Goal: Transaction & Acquisition: Purchase product/service

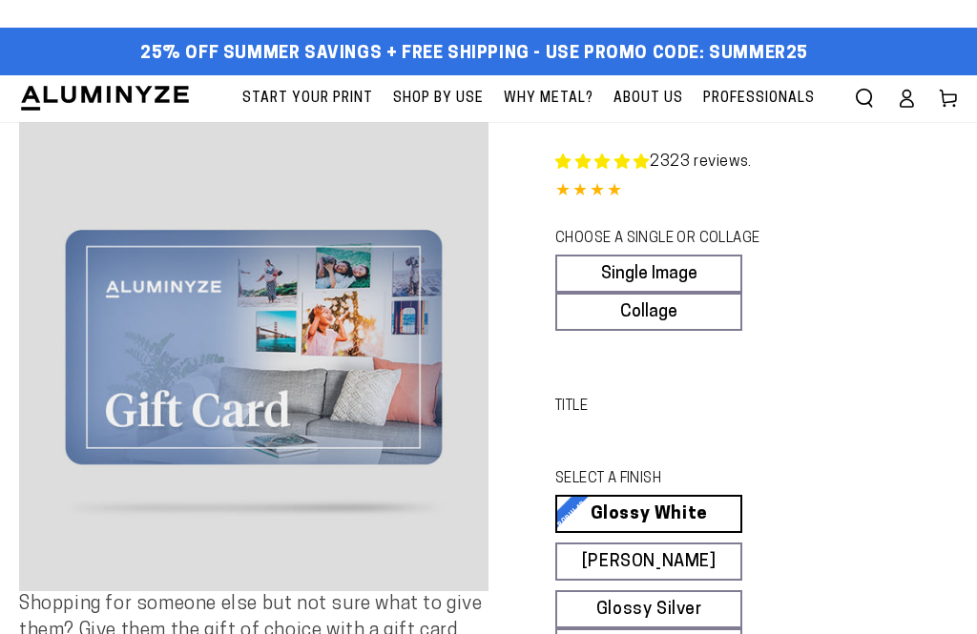
scroll to position [86, 0]
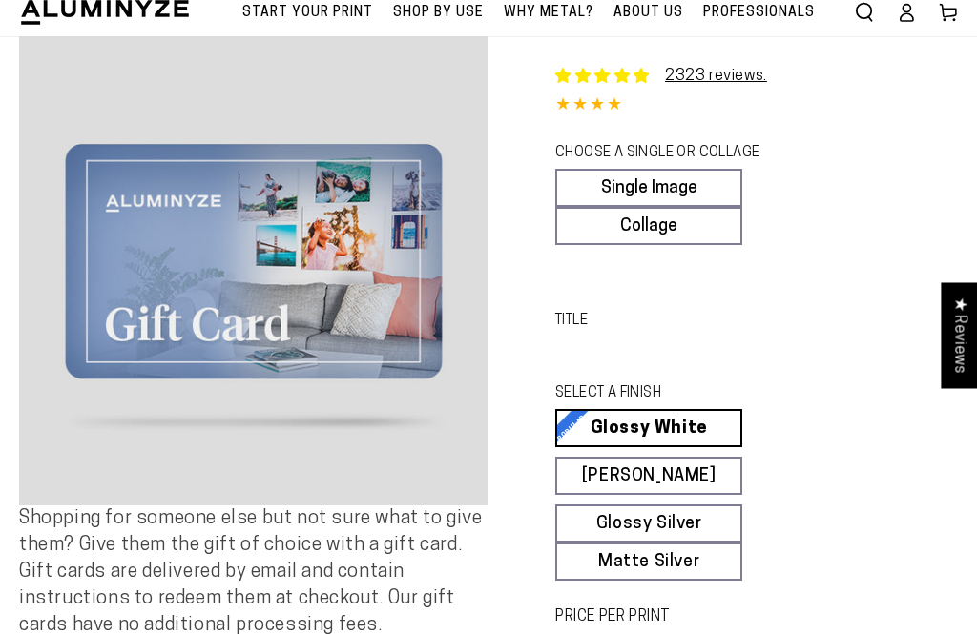
select select "**********"
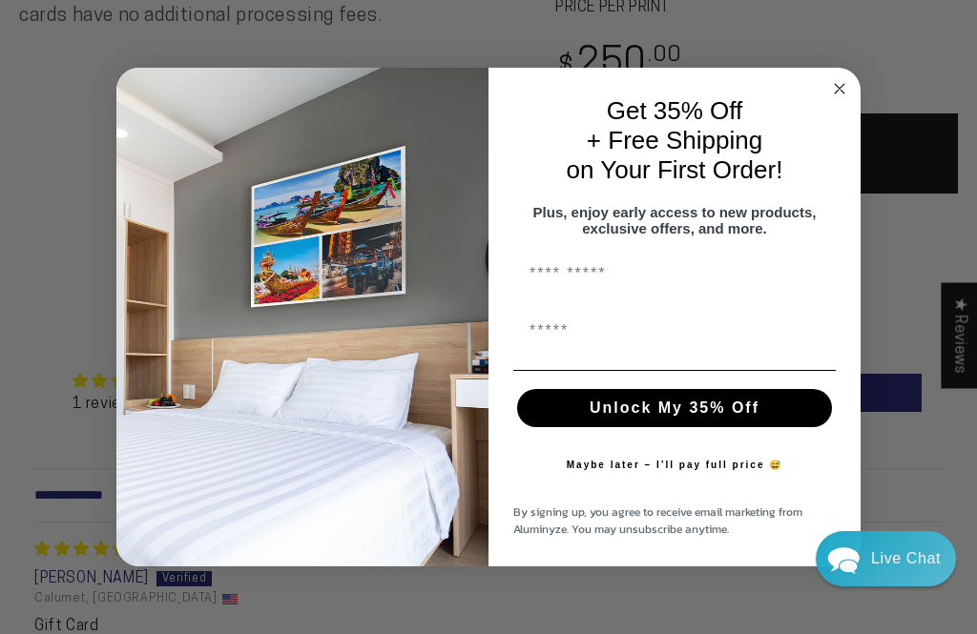
scroll to position [0, 0]
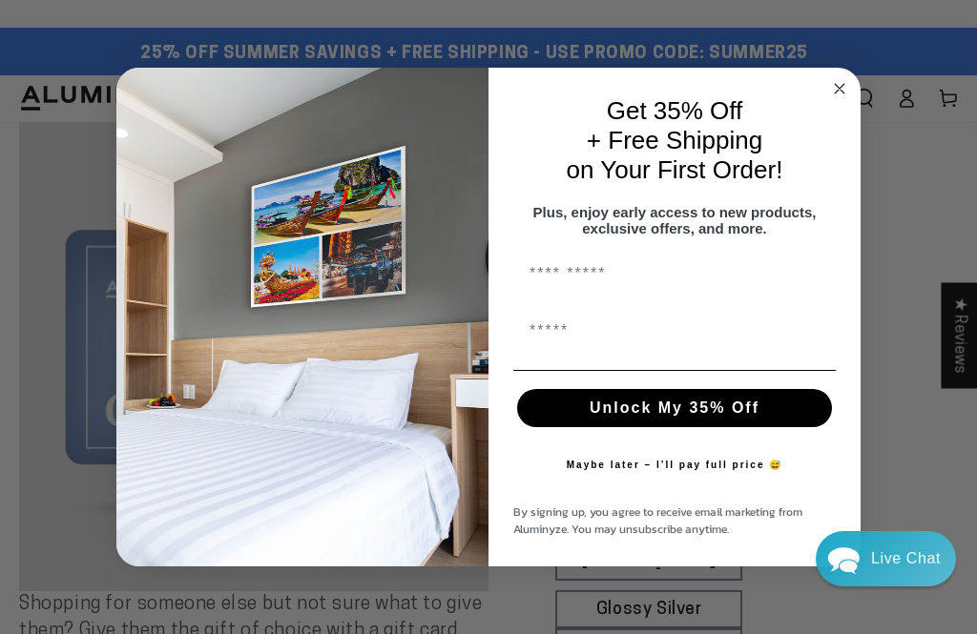
click at [839, 78] on circle "Close dialog" at bounding box center [840, 88] width 22 height 22
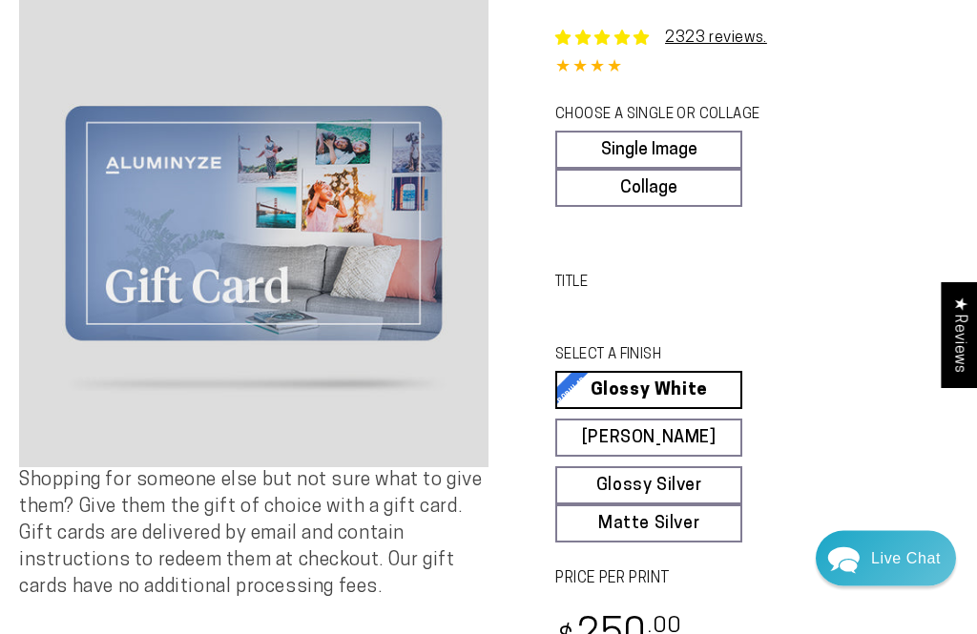
scroll to position [124, 0]
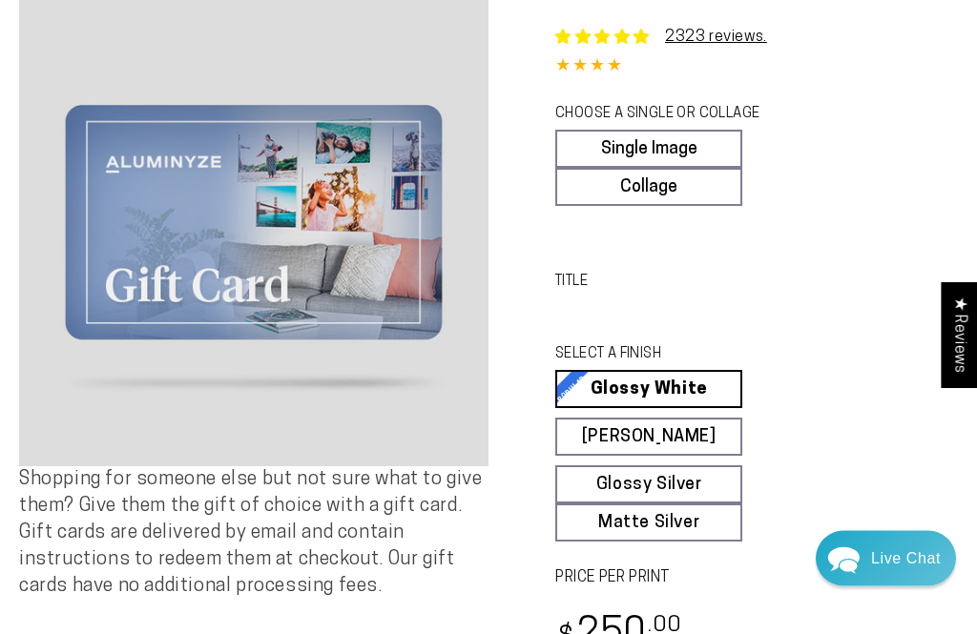
click at [386, 299] on button "Open media 1 in modal" at bounding box center [253, 232] width 469 height 469
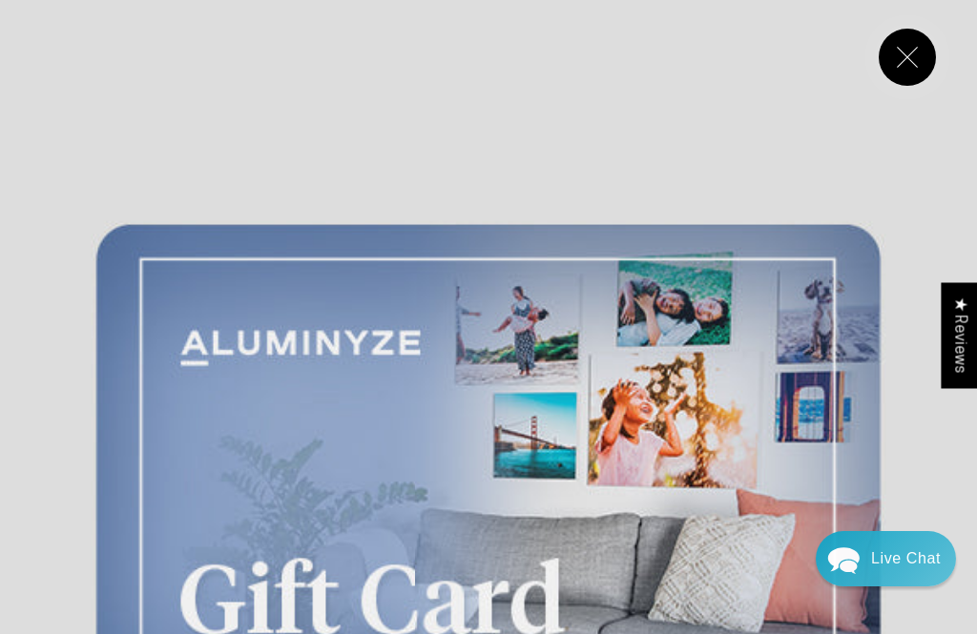
scroll to position [0, 0]
click at [903, 59] on button "Close" at bounding box center [907, 57] width 57 height 57
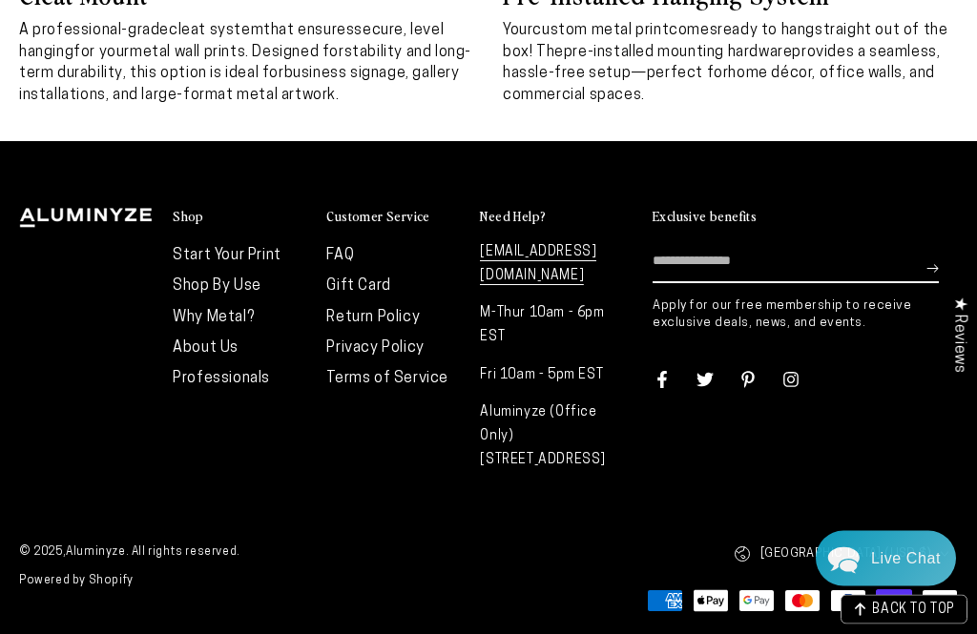
scroll to position [6573, 0]
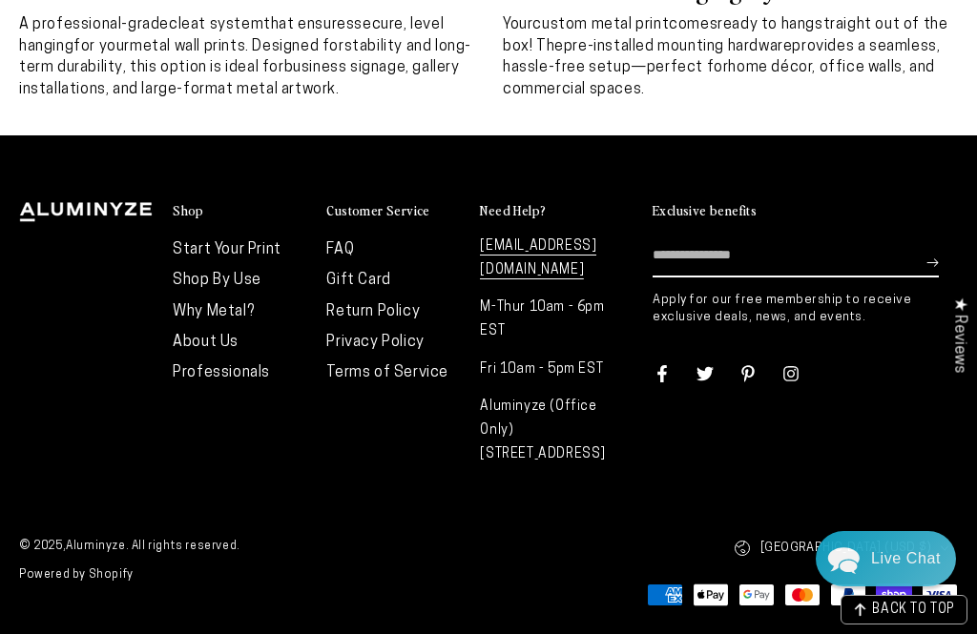
click at [373, 288] on link "Gift Card" at bounding box center [358, 280] width 64 height 15
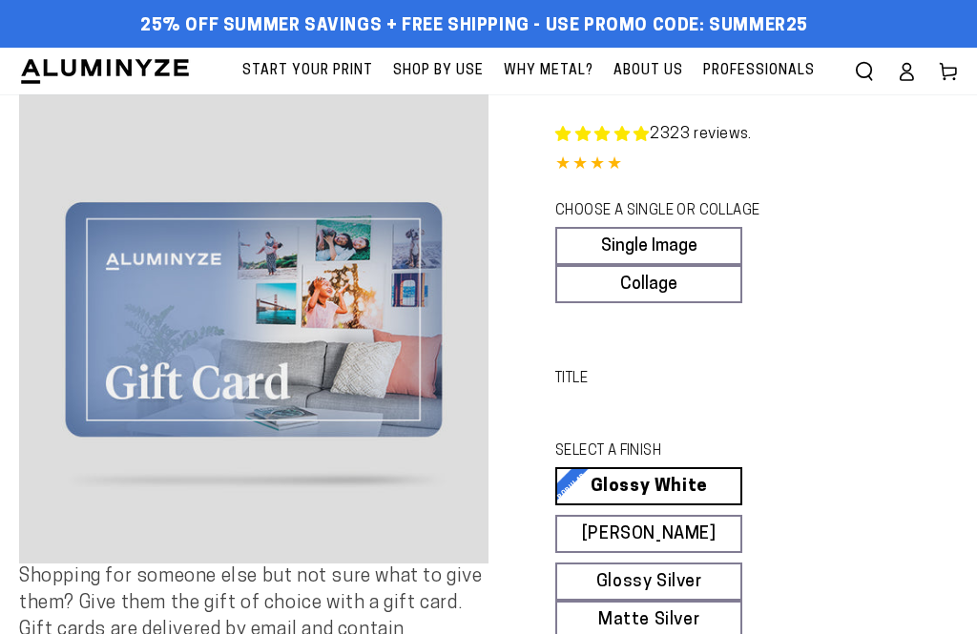
select select "**********"
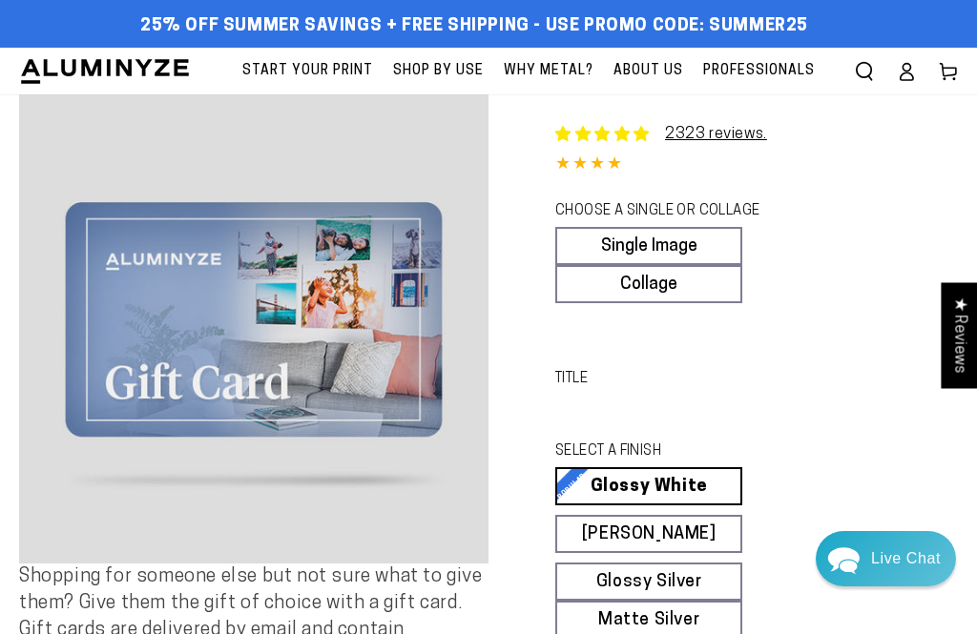
click at [360, 339] on button "Open media 1 in modal" at bounding box center [253, 328] width 469 height 469
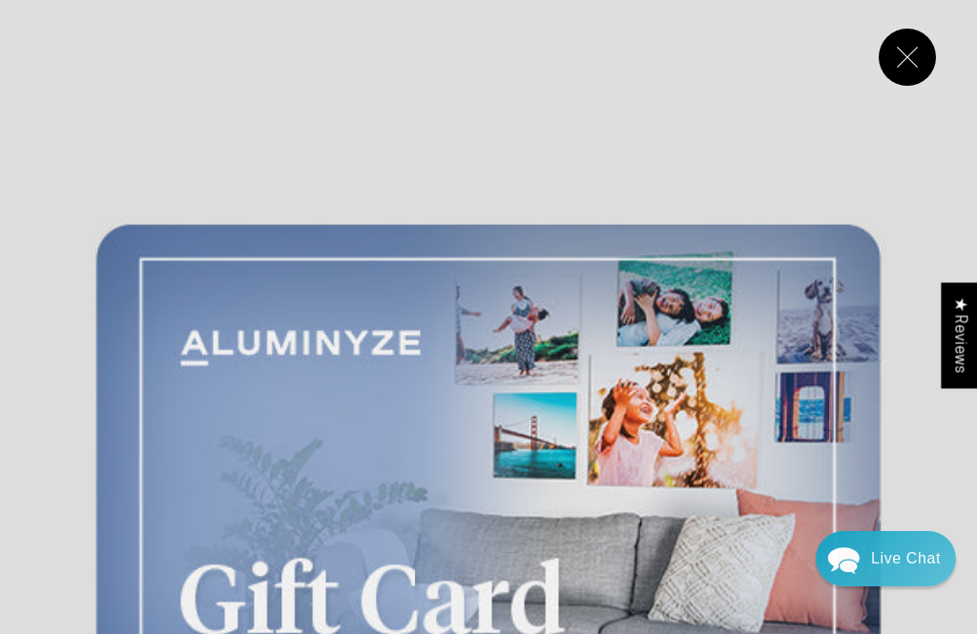
click at [908, 62] on button "Close" at bounding box center [907, 57] width 57 height 57
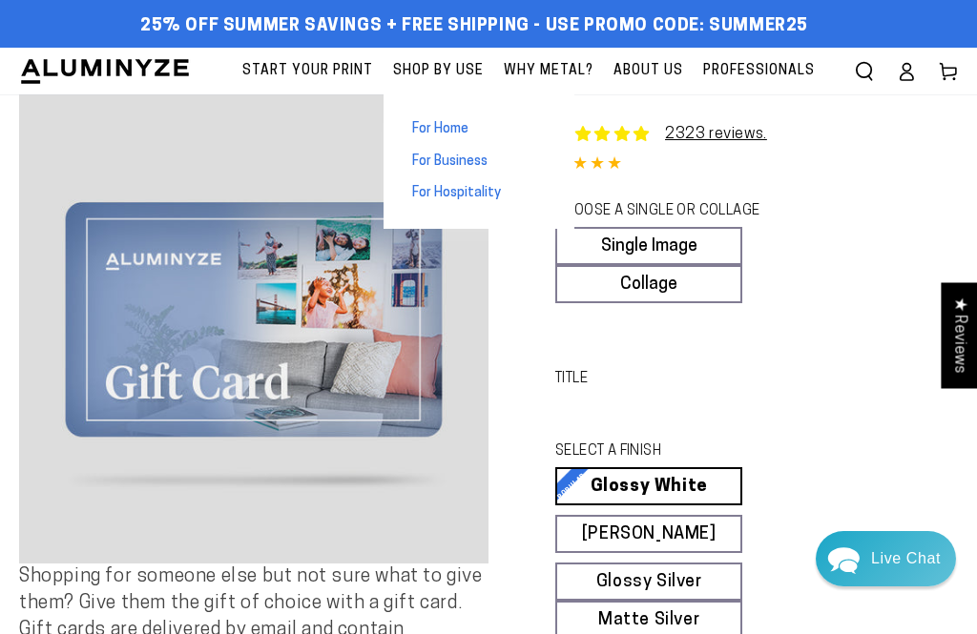
click at [456, 126] on span "For Home" at bounding box center [440, 129] width 56 height 19
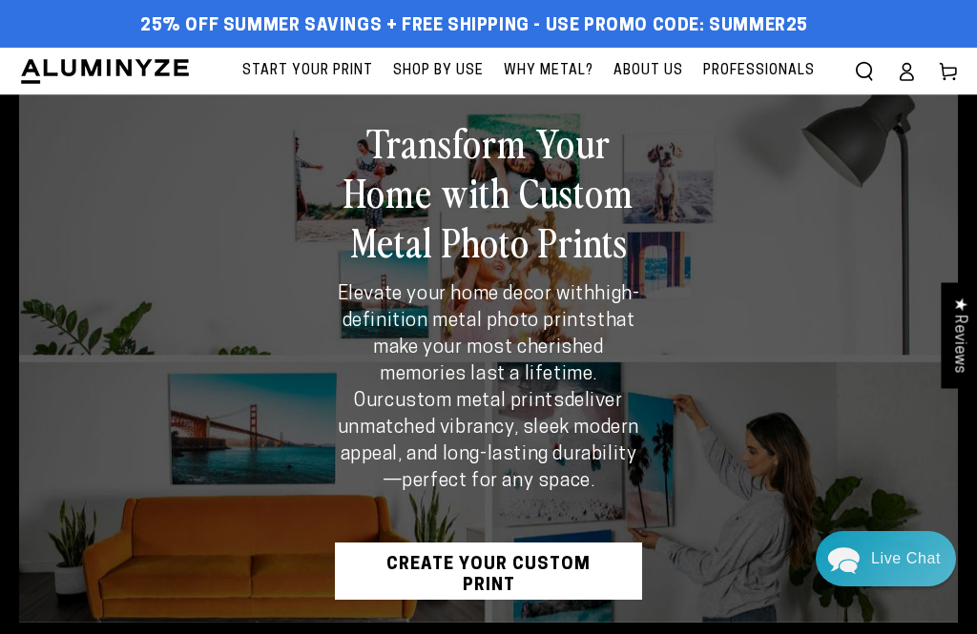
click at [147, 64] on img at bounding box center [105, 71] width 172 height 29
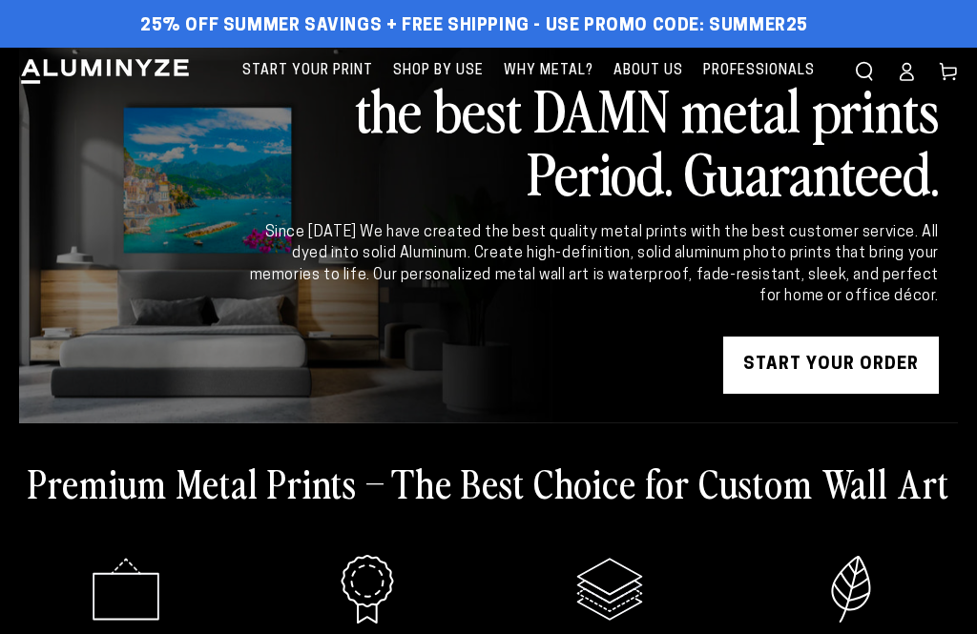
click at [867, 72] on icon "Search our site" at bounding box center [864, 71] width 19 height 19
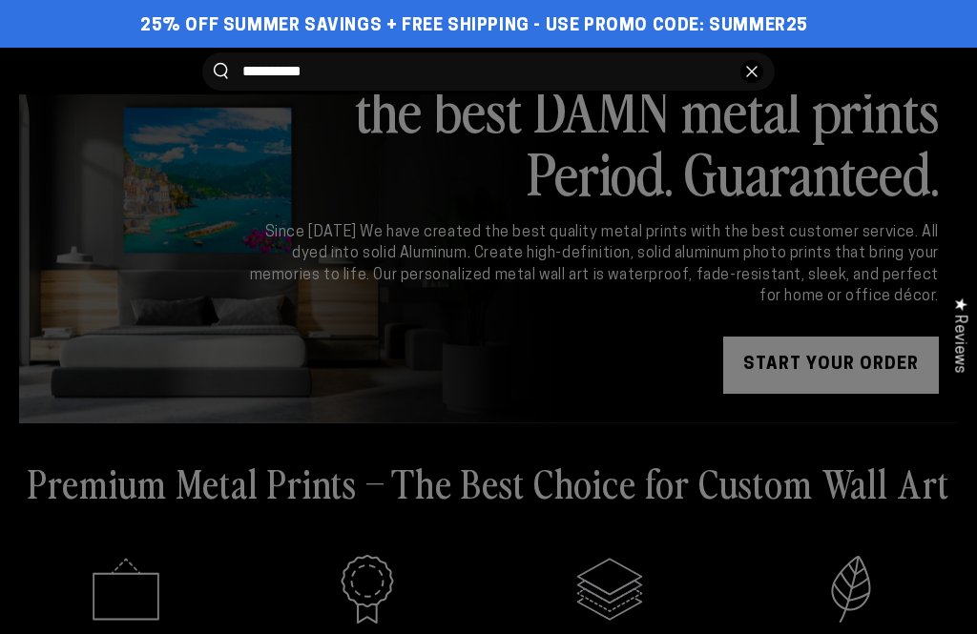
click at [220, 71] on button "Search our site" at bounding box center [221, 71] width 14 height 16
type input "**********"
click at [220, 71] on button "Search our site" at bounding box center [221, 71] width 14 height 16
